Goal: Task Accomplishment & Management: Use online tool/utility

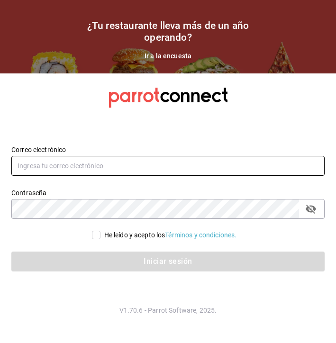
type input "[EMAIL_ADDRESS][DOMAIN_NAME]"
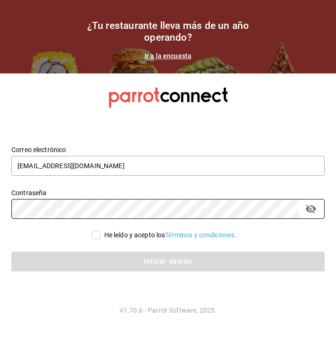
click at [94, 230] on div "He leído y acepto los Términos y condiciones." at bounding box center [162, 229] width 325 height 21
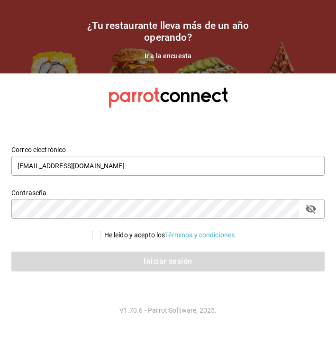
click at [94, 230] on div "He leído y acepto los Términos y condiciones." at bounding box center [162, 229] width 325 height 21
click at [94, 233] on input "He leído y acepto los Términos y condiciones." at bounding box center [96, 235] width 9 height 9
checkbox input "true"
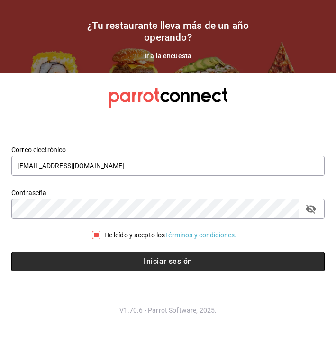
click at [94, 270] on button "Iniciar sesión" at bounding box center [168, 262] width 314 height 20
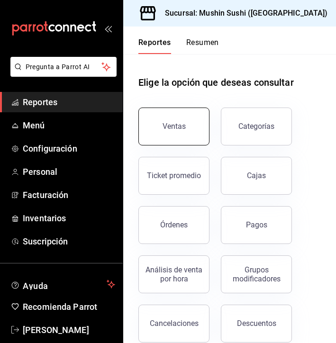
click at [155, 132] on button "Ventas" at bounding box center [173, 127] width 71 height 38
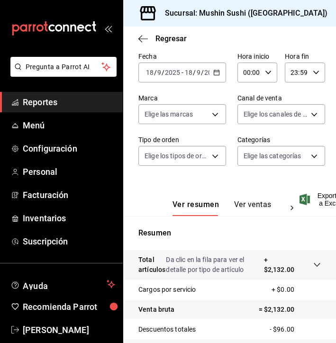
scroll to position [55, 1]
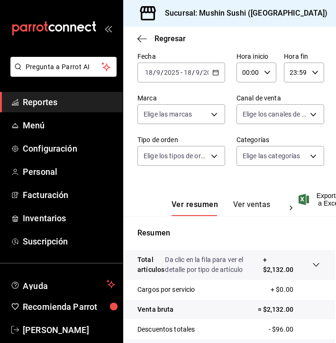
click at [240, 200] on button "Ver ventas" at bounding box center [251, 208] width 37 height 16
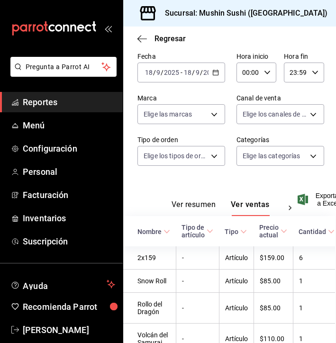
click at [200, 200] on button "Ver resumen" at bounding box center [194, 208] width 44 height 16
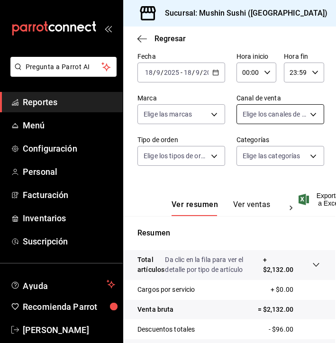
click at [259, 117] on body "Pregunta a Parrot AI Reportes Menú Configuración Personal Facturación Inventari…" at bounding box center [168, 171] width 336 height 343
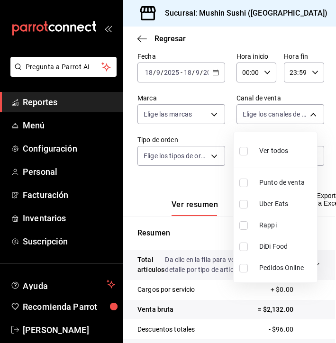
click at [247, 185] on input "checkbox" at bounding box center [244, 183] width 9 height 9
checkbox input "true"
type input "PARROT"
click at [164, 242] on div at bounding box center [168, 171] width 336 height 343
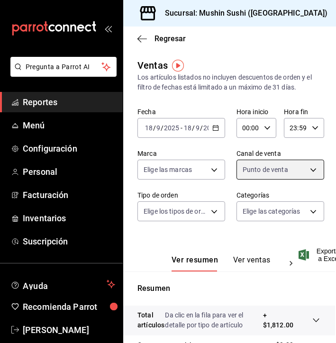
scroll to position [0, 1]
